Goal: Task Accomplishment & Management: Manage account settings

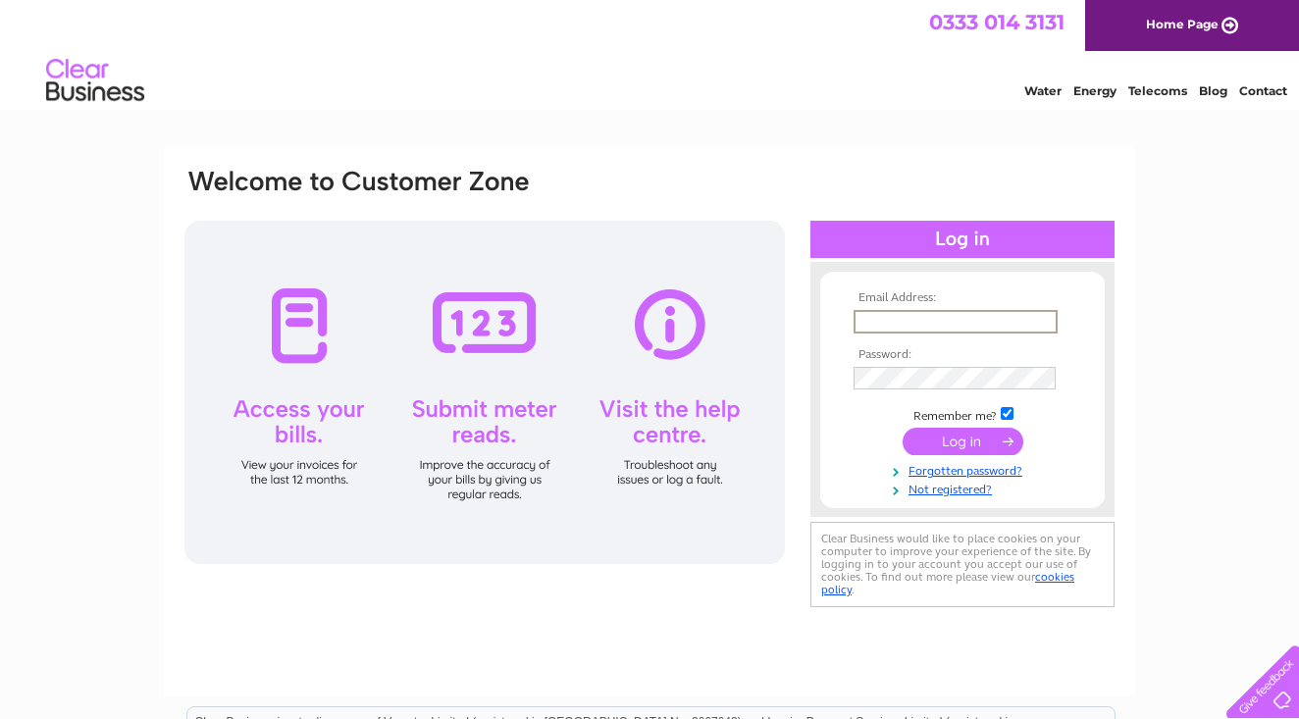
type input "[EMAIL_ADDRESS][DOMAIN_NAME]"
click at [962, 440] on input "submit" at bounding box center [963, 441] width 121 height 27
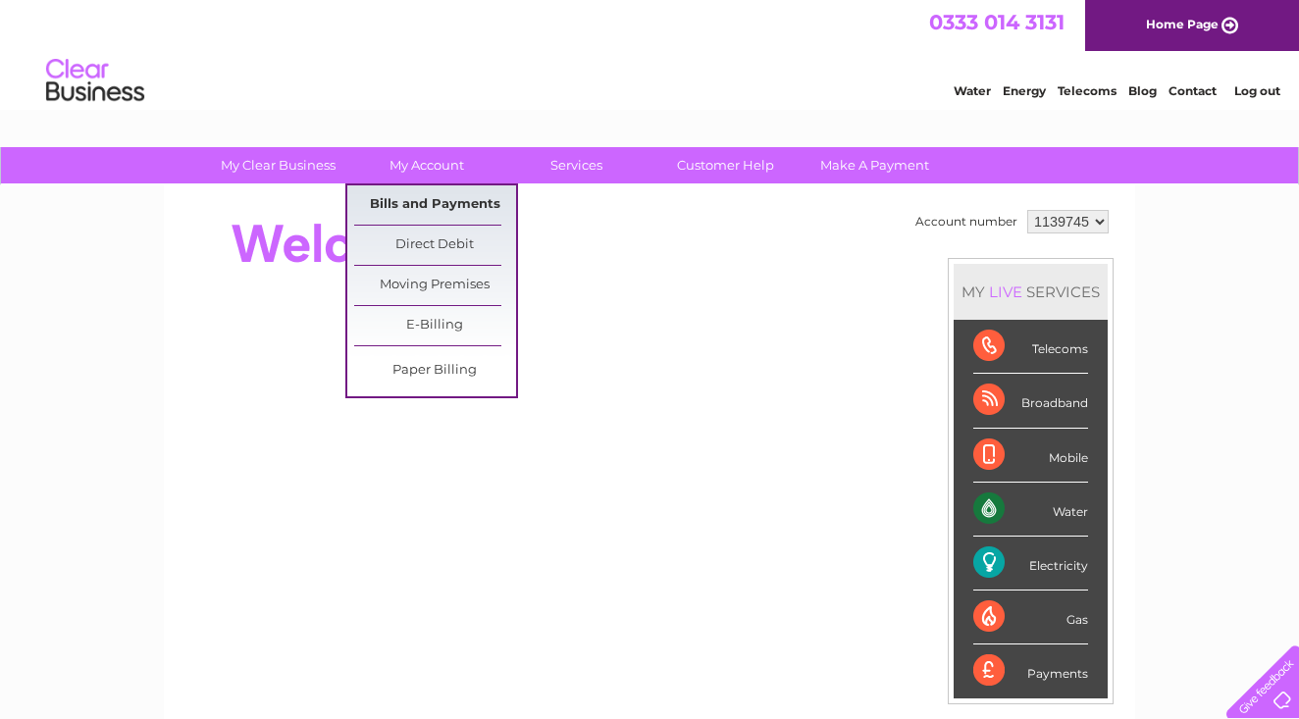
click at [399, 210] on link "Bills and Payments" at bounding box center [435, 204] width 162 height 39
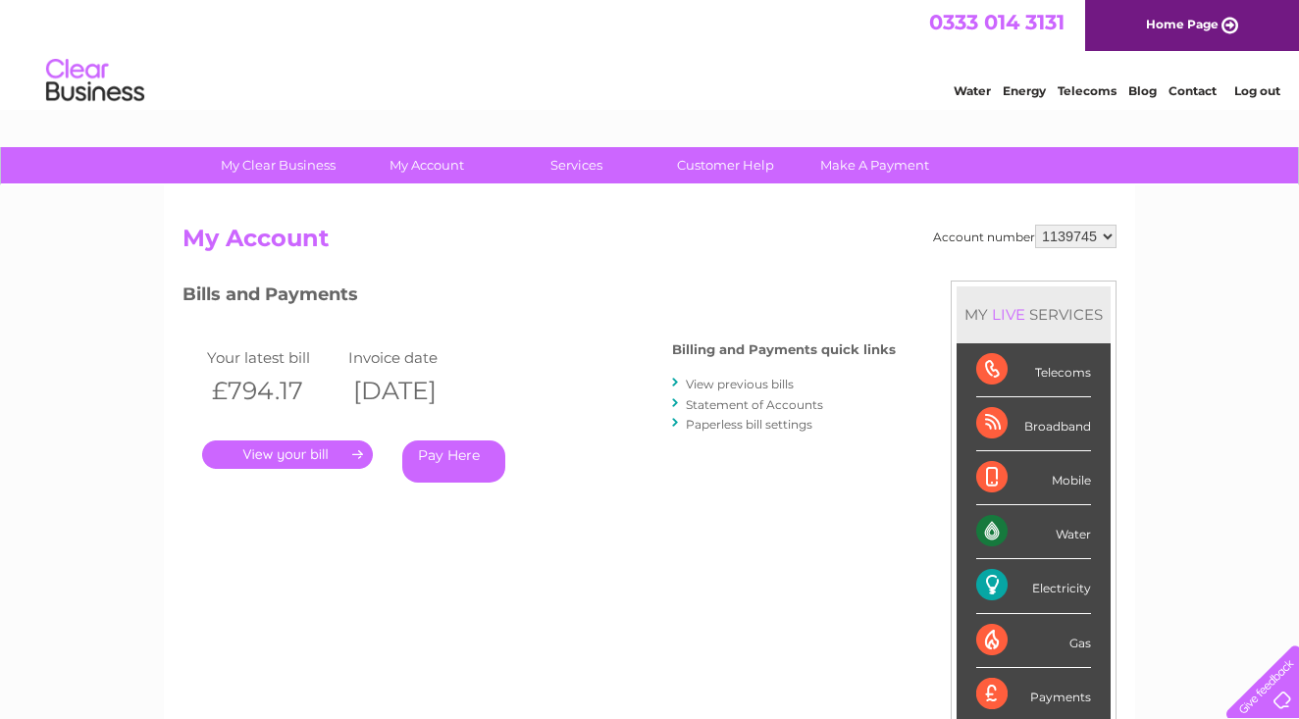
click at [314, 456] on link "." at bounding box center [287, 455] width 171 height 28
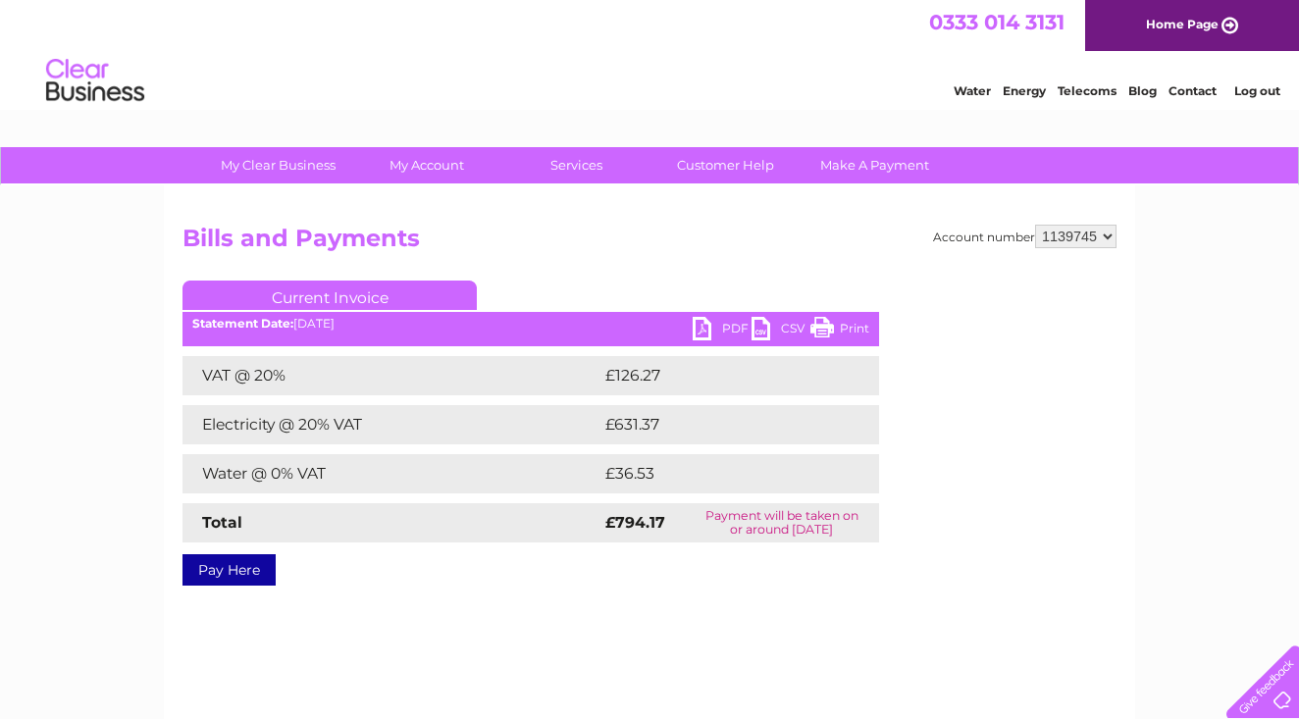
click at [709, 328] on link "PDF" at bounding box center [722, 331] width 59 height 28
